Goal: Obtain resource: Obtain resource

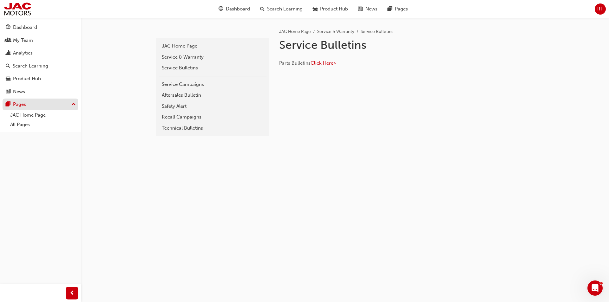
click at [13, 105] on div "Pages" at bounding box center [19, 104] width 13 height 7
click at [25, 108] on div "Pages" at bounding box center [19, 104] width 13 height 7
click at [22, 120] on link "JAC Home Page" at bounding box center [43, 115] width 71 height 10
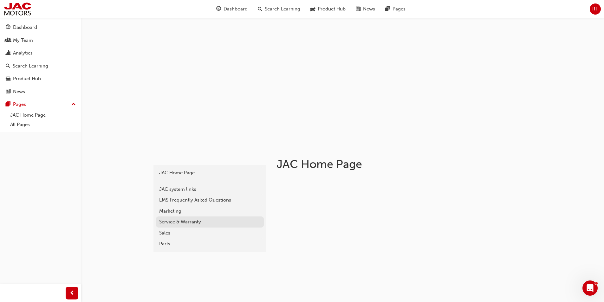
click at [172, 219] on div "Service & Warranty" at bounding box center [209, 221] width 101 height 7
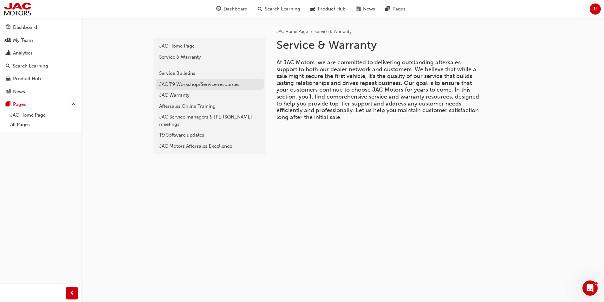
click at [201, 82] on div "JAC T9 Workshop/Service resources" at bounding box center [209, 84] width 101 height 7
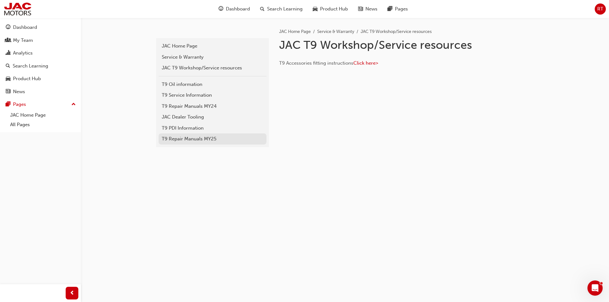
click at [195, 141] on div "T9 Repair Manuals MY25" at bounding box center [212, 138] width 101 height 7
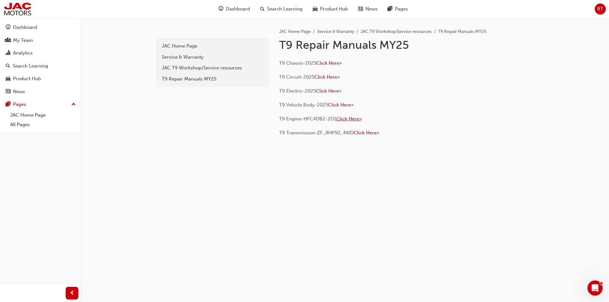
click at [348, 117] on span "Click Here>" at bounding box center [348, 119] width 25 height 6
click at [336, 92] on span "Click Here>" at bounding box center [328, 91] width 25 height 6
click at [325, 78] on span "Click Here>" at bounding box center [326, 77] width 25 height 6
click at [200, 70] on div "JAC T9 Workshop/Service resources" at bounding box center [212, 67] width 101 height 7
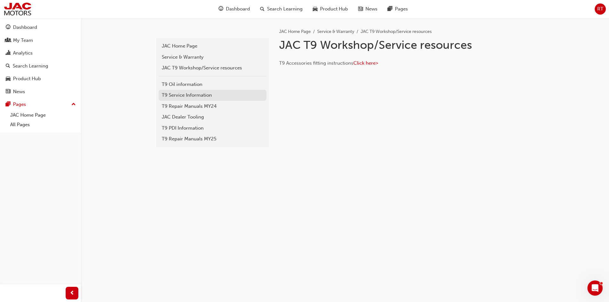
click at [192, 93] on div "T9 Service Information" at bounding box center [212, 95] width 101 height 7
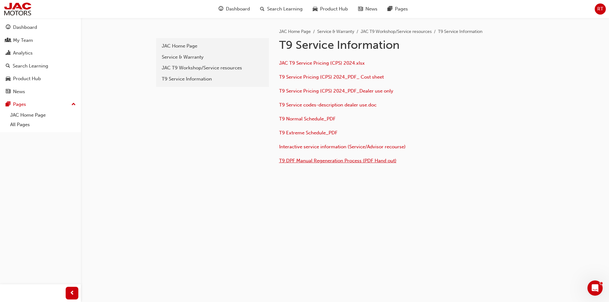
click at [347, 160] on span "T9 DPF Manual Regeneration Process (PDF Hand out)" at bounding box center [337, 161] width 117 height 6
click at [193, 67] on div "JAC T9 Workshop/Service resources" at bounding box center [212, 67] width 101 height 7
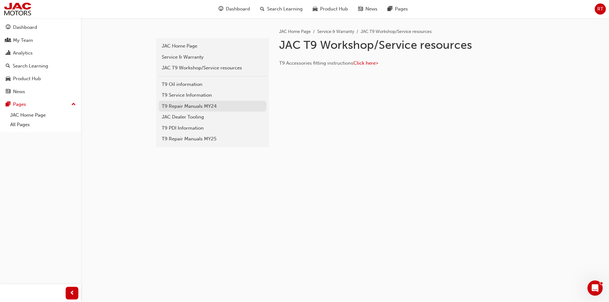
click at [204, 105] on div "T9 Repair Manuals MY24" at bounding box center [212, 106] width 101 height 7
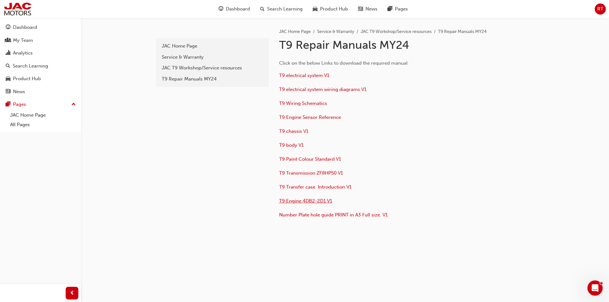
click at [310, 201] on span "T9 Engine 4DB2-2D1 V1" at bounding box center [305, 201] width 53 height 6
click at [320, 118] on span "T9 Engine Sensor Reference" at bounding box center [310, 117] width 62 height 6
